Goal: Task Accomplishment & Management: Manage account settings

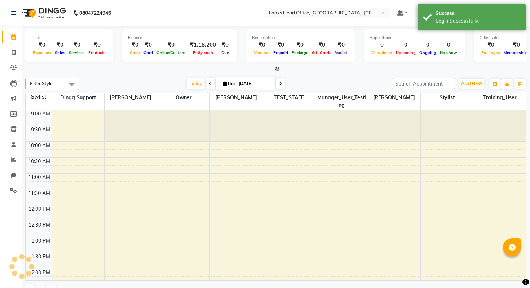
scroll to position [242, 0]
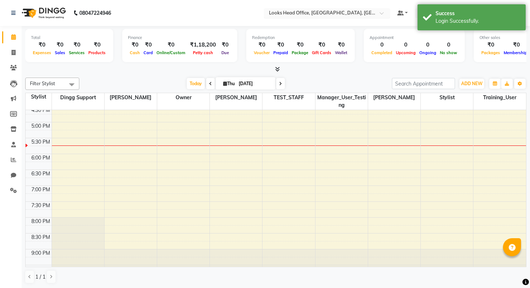
click at [358, 10] on input "text" at bounding box center [320, 13] width 105 height 7
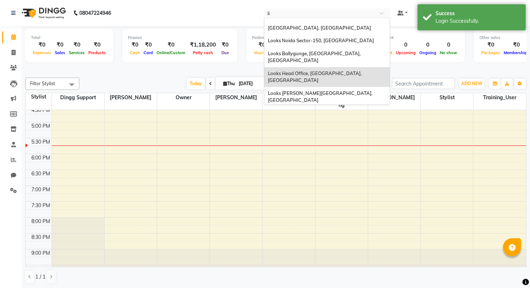
scroll to position [0, 0]
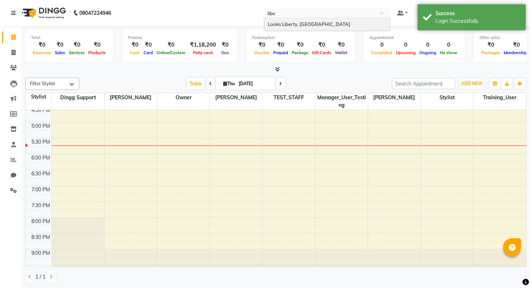
type input "liber"
click at [358, 27] on div "Looks Liberty, [GEOGRAPHIC_DATA]" at bounding box center [326, 24] width 125 height 13
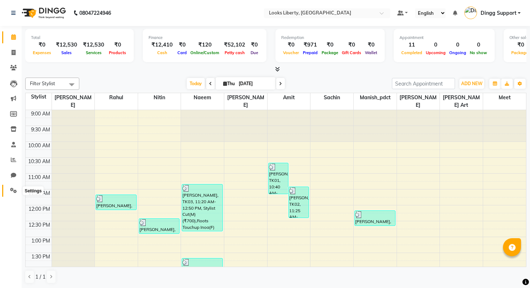
click at [15, 189] on icon at bounding box center [13, 190] width 7 height 5
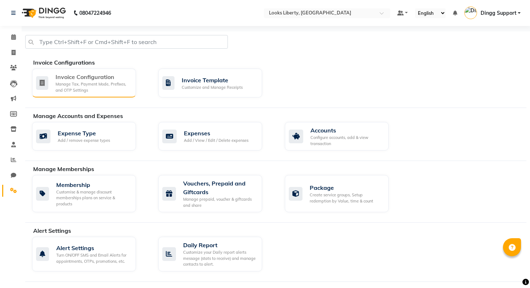
click at [100, 84] on div "Manage Tax, Payment Mode, Prefixes, and OTP Settings" at bounding box center [93, 87] width 75 height 12
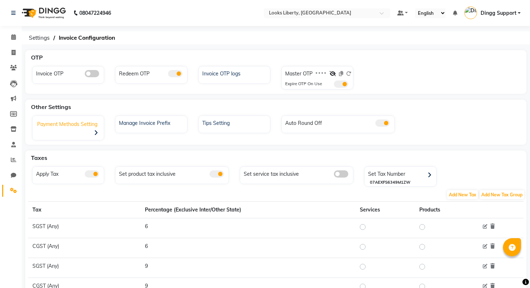
click at [82, 130] on div "Payment Methods Setting" at bounding box center [69, 129] width 70 height 22
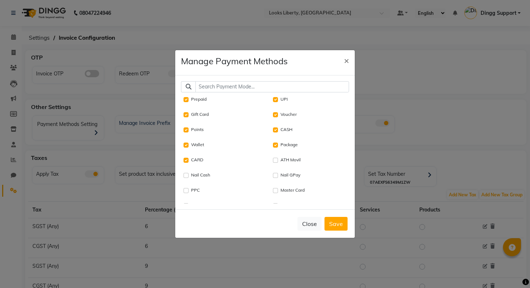
click at [244, 77] on div "Prepaid UPI Gift Card Voucher Points CASH Wallet Package CARD ATH Movil Nail Ca…" at bounding box center [265, 142] width 180 height 134
click at [243, 85] on input "text" at bounding box center [272, 86] width 154 height 11
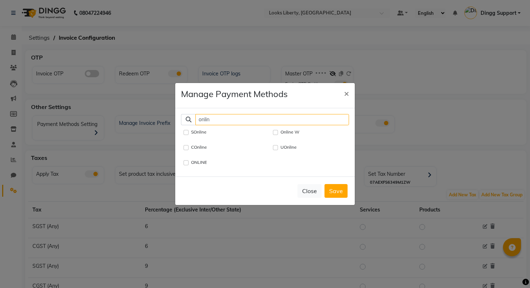
type input "onlin"
click at [193, 162] on label "ONLINE" at bounding box center [199, 162] width 16 height 6
click at [189, 162] on input "ONLINE" at bounding box center [186, 162] width 5 height 5
checkbox input "true"
click at [347, 192] on div "Close Save" at bounding box center [265, 190] width 180 height 28
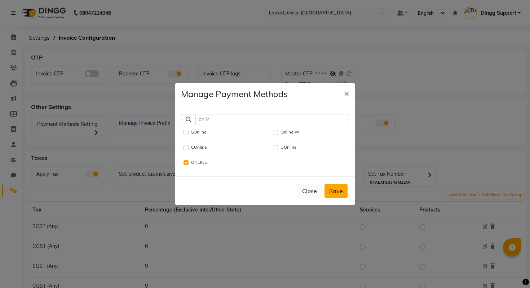
click at [335, 190] on button "Save" at bounding box center [336, 191] width 23 height 14
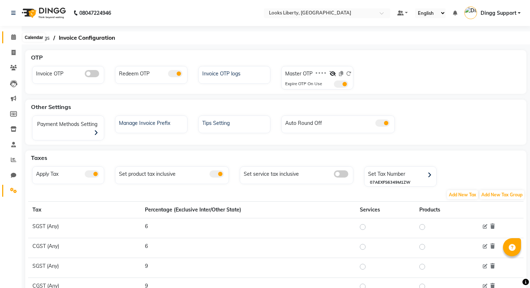
click at [9, 41] on span at bounding box center [13, 37] width 13 height 8
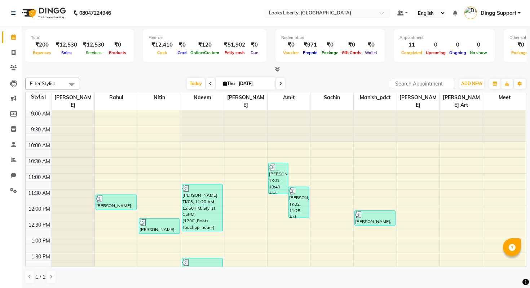
click at [512, 13] on span "Dingg Support" at bounding box center [499, 13] width 36 height 8
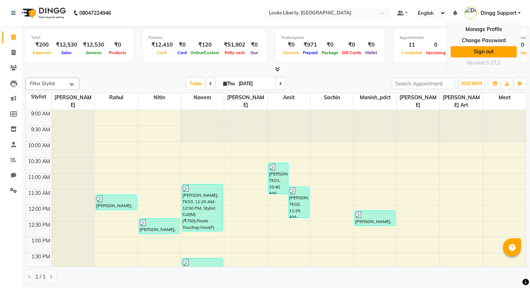
click at [489, 53] on link "Sign out" at bounding box center [484, 51] width 66 height 11
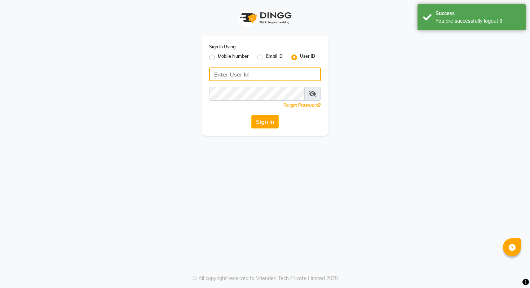
type input "9028992840"
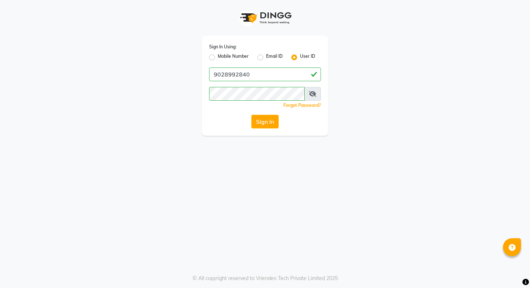
click at [530, 53] on html "Sign In Using: Mobile Number Email ID User ID 9028992840 Remember me Forgot Pas…" at bounding box center [265, 144] width 530 height 288
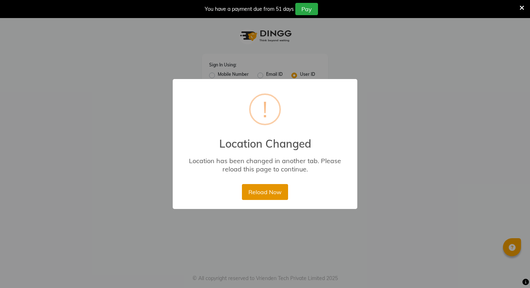
click at [271, 196] on button "Reload Now" at bounding box center [265, 192] width 46 height 16
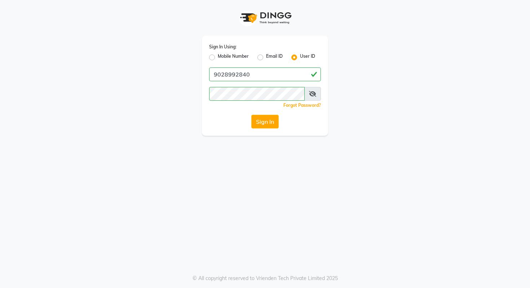
click at [238, 56] on label "Mobile Number" at bounding box center [233, 57] width 31 height 9
click at [222, 56] on input "Mobile Number" at bounding box center [220, 55] width 5 height 5
radio input "true"
radio input "false"
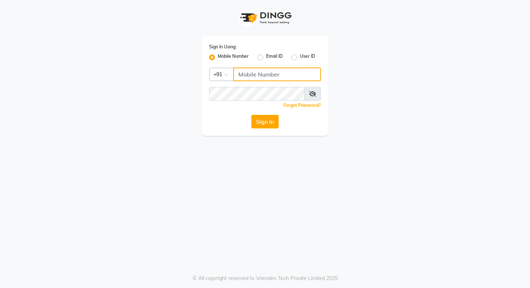
click at [257, 72] on input "Username" at bounding box center [277, 74] width 88 height 14
type input "9028992840"
click at [268, 123] on button "Sign In" at bounding box center [264, 122] width 27 height 14
